Goal: Task Accomplishment & Management: Complete application form

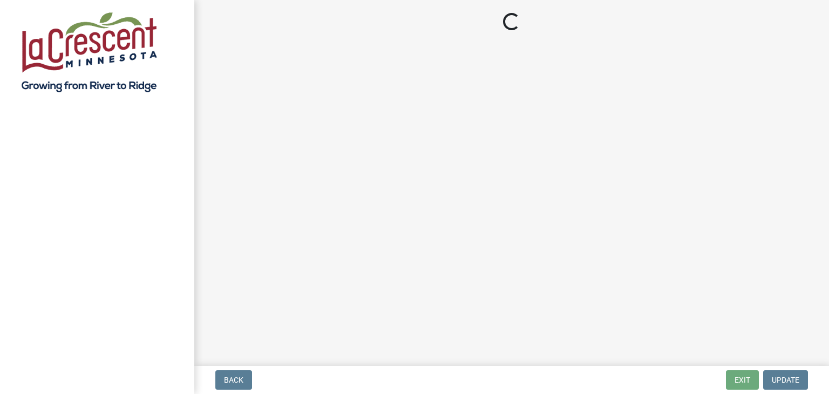
select select "3: 3"
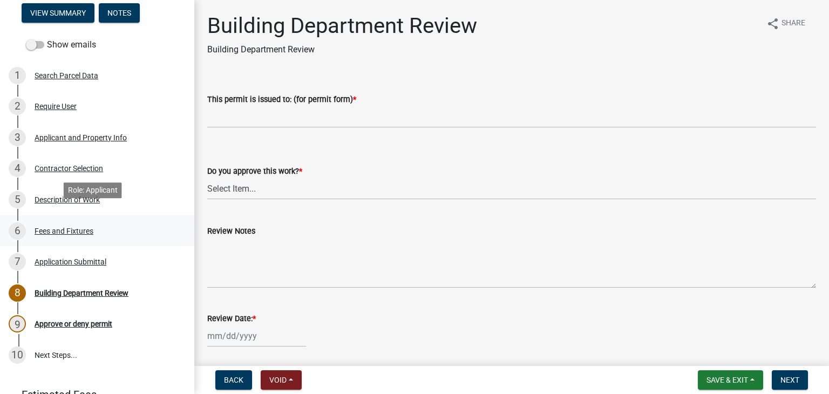
scroll to position [78, 0]
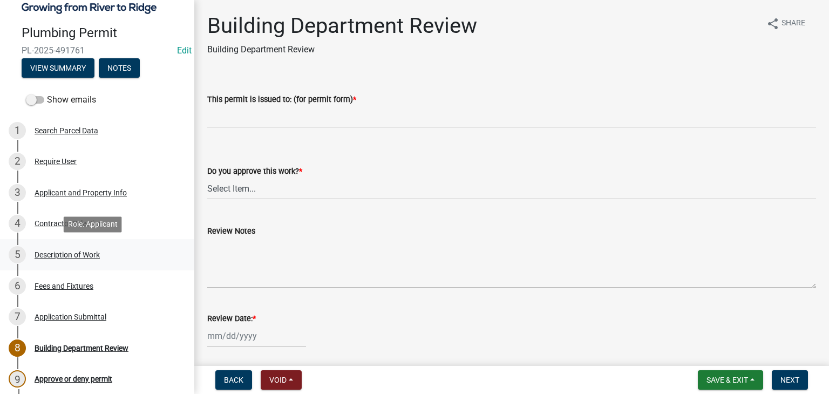
click at [62, 256] on div "Description of Work" at bounding box center [67, 255] width 65 height 8
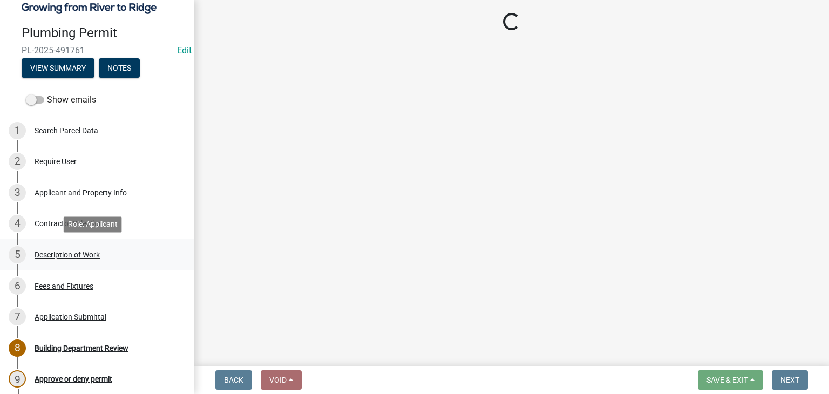
select select "59bf33d4-9d5c-4e7c-8b9a-7c1b13f00426"
select select "28f4028a-693d-415b-8130-38cfe69d94b3"
select select "4af7cc83-1d25-4c0b-a329-4ae30bd591bb"
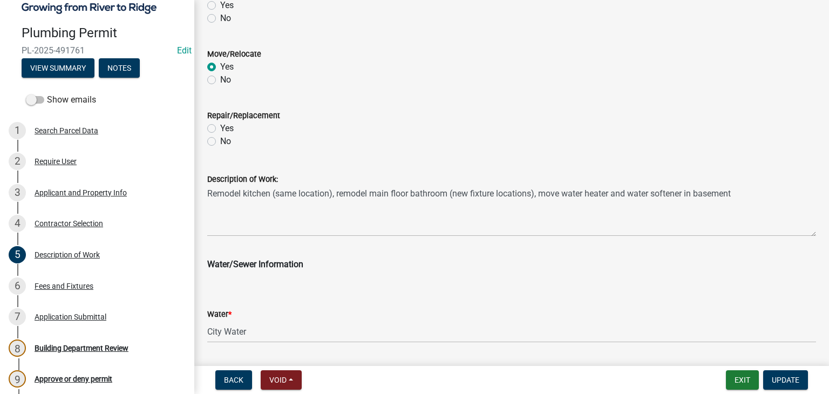
scroll to position [432, 0]
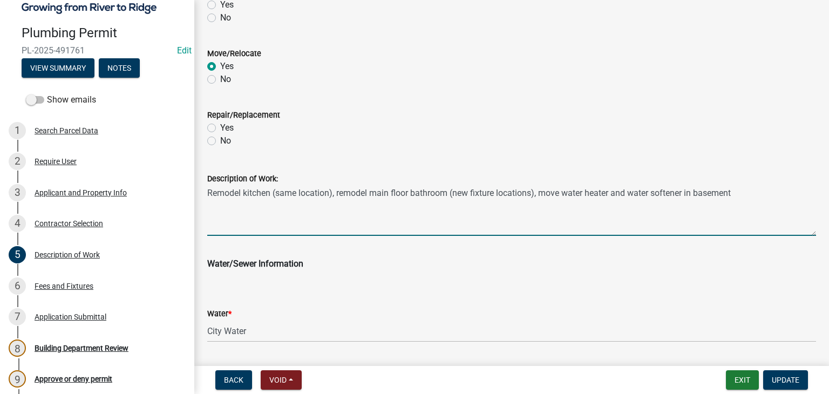
drag, startPoint x: 738, startPoint y: 192, endPoint x: 544, endPoint y: 193, distance: 194.3
click at [544, 193] on textarea "Remodel kitchen (same location), remodel main floor bathroom (new fixture locat…" at bounding box center [511, 210] width 609 height 51
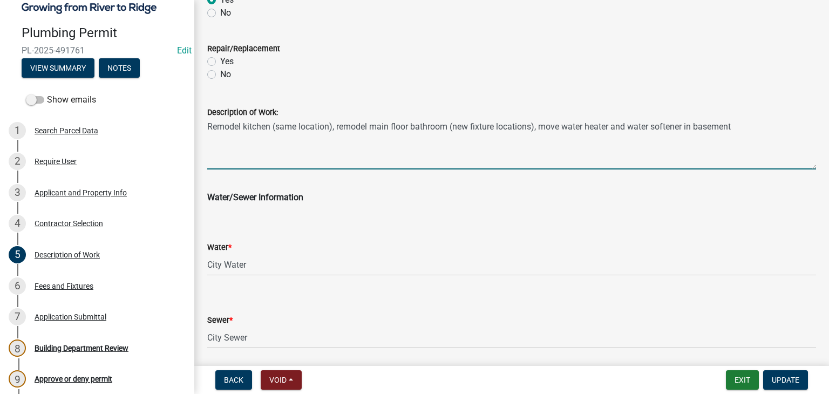
scroll to position [537, 0]
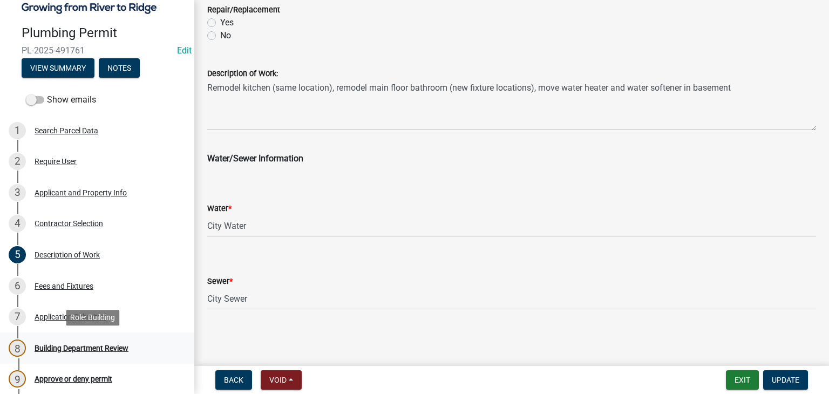
click at [67, 345] on div "Building Department Review" at bounding box center [82, 348] width 94 height 8
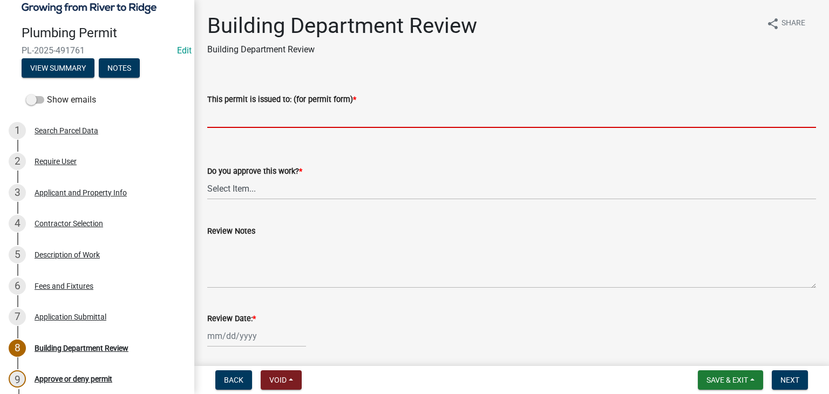
click at [222, 117] on input "This permit is issued to: (for permit form) *" at bounding box center [511, 117] width 609 height 22
paste input "move water heater and water softener in basement"
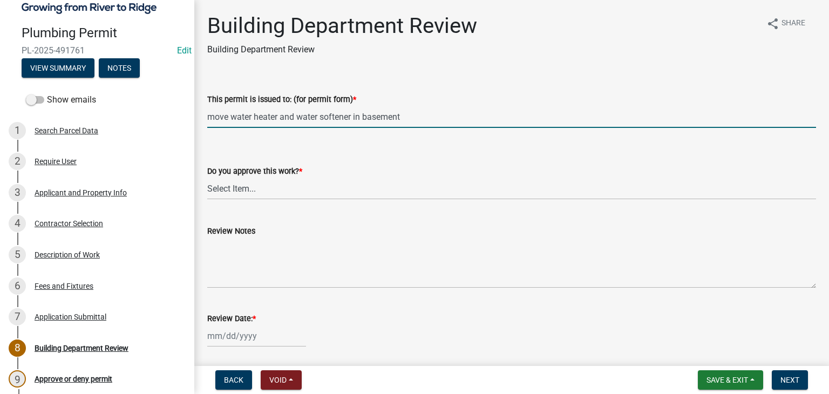
click at [207, 115] on div "This permit is issued to: (for permit form) * move water heater and water softe…" at bounding box center [511, 103] width 625 height 50
click at [208, 117] on input "move water heater and water softener in basement" at bounding box center [511, 117] width 609 height 22
type input "Kitchen/bathroom remodel and move water heater and water softener in basement"
click at [242, 191] on select "Select Item... Yes No" at bounding box center [511, 189] width 609 height 22
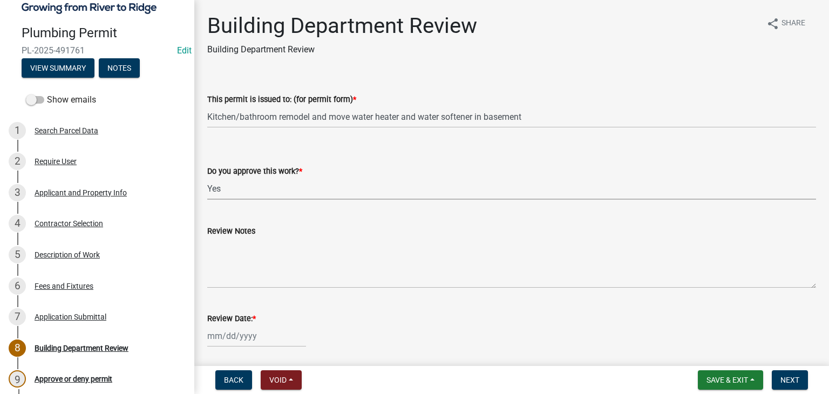
click at [207, 178] on select "Select Item... Yes No" at bounding box center [511, 189] width 609 height 22
select select "9c2ff93d-aa12-4325-a399-8f157d8c1742"
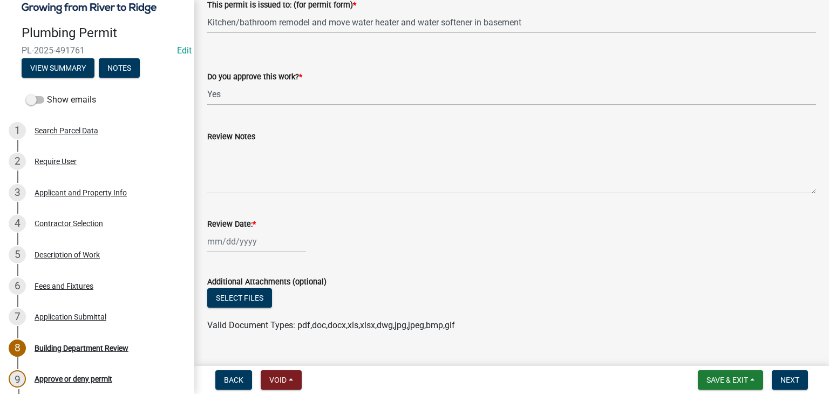
scroll to position [117, 0]
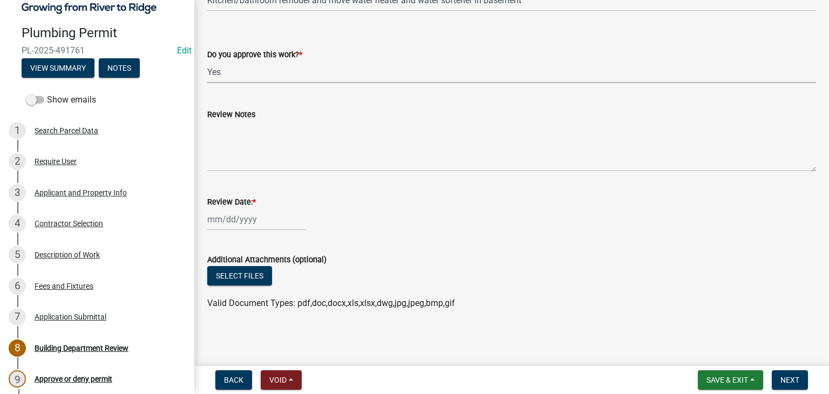
select select "10"
select select "2025"
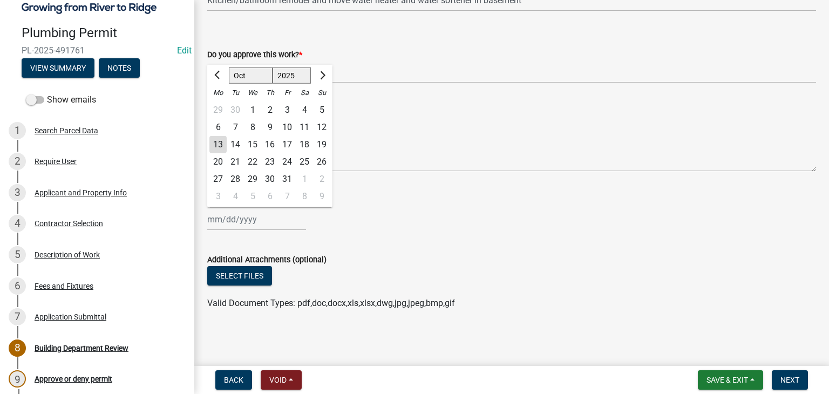
click at [233, 219] on div "Jan Feb Mar Apr May Jun Jul Aug Sep Oct Nov Dec 1525 1526 1527 1528 1529 1530 1…" at bounding box center [256, 219] width 99 height 22
click at [216, 141] on div "13" at bounding box center [217, 144] width 17 height 17
type input "10/13/2025"
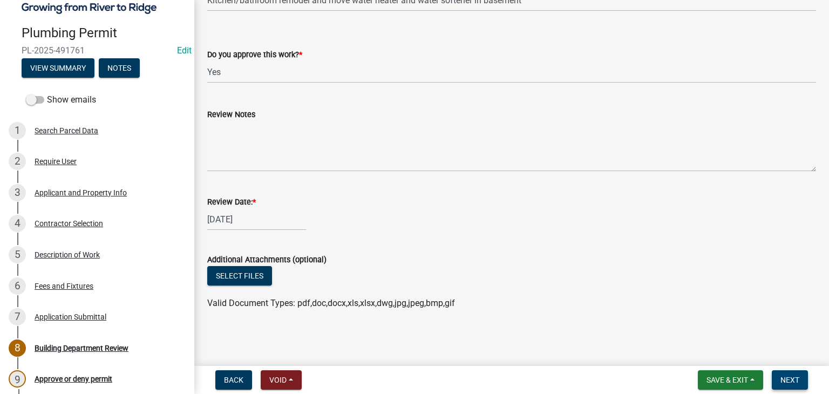
click at [778, 373] on button "Next" at bounding box center [790, 379] width 36 height 19
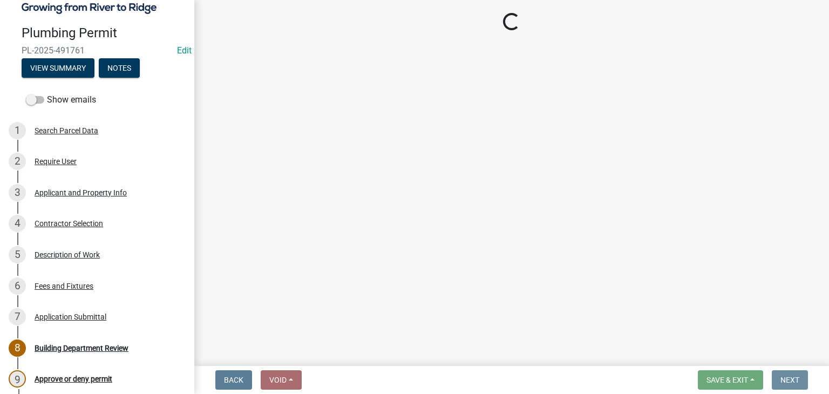
scroll to position [0, 0]
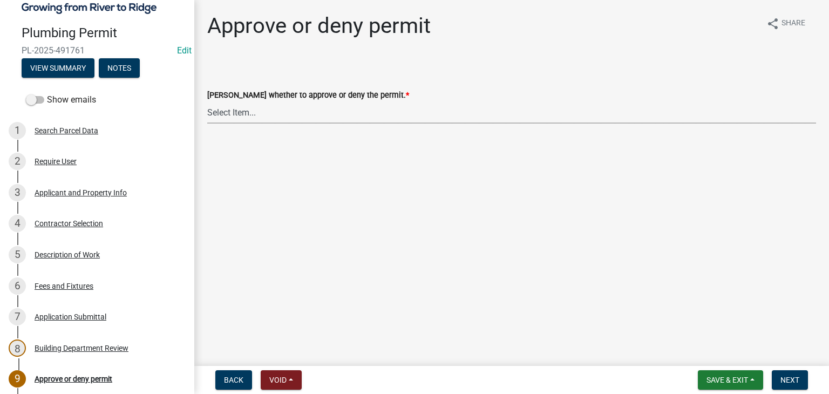
click at [246, 115] on select "Select Item... Approve Deny" at bounding box center [511, 112] width 609 height 22
click at [207, 101] on select "Select Item... Approve Deny" at bounding box center [511, 112] width 609 height 22
select select "2e674bca-1355-4364-b030-a37ceb2ac895"
click at [790, 382] on span "Next" at bounding box center [789, 380] width 19 height 9
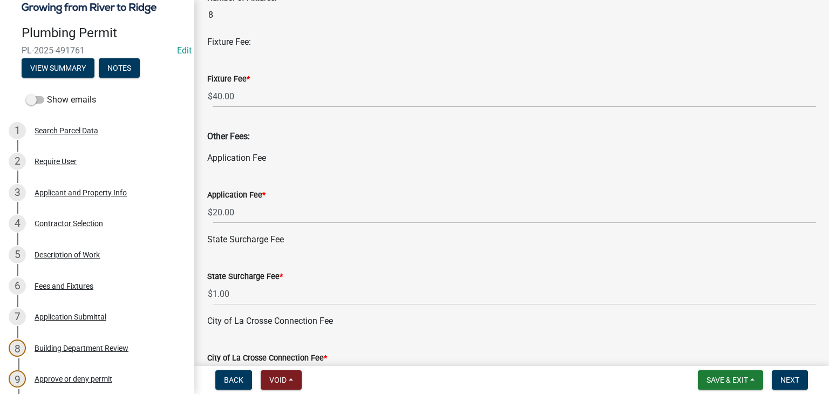
scroll to position [648, 0]
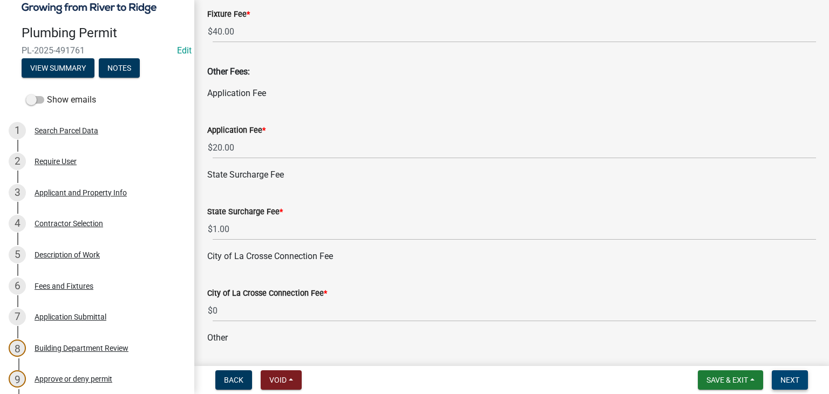
click at [799, 374] on button "Next" at bounding box center [790, 379] width 36 height 19
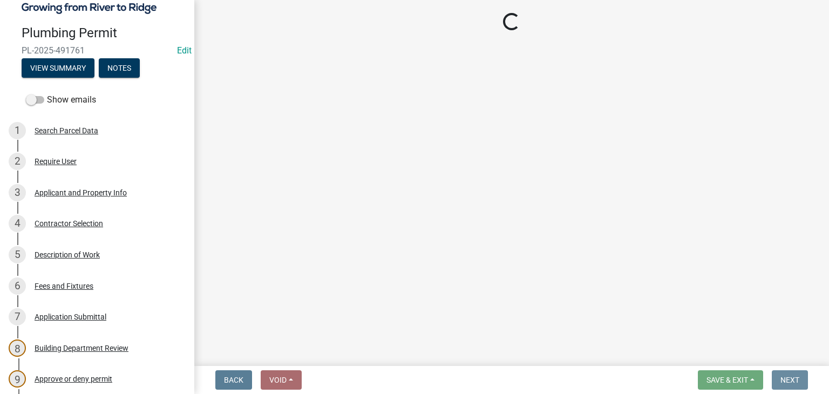
scroll to position [0, 0]
select select "3: 3"
